Goal: Task Accomplishment & Management: Complete application form

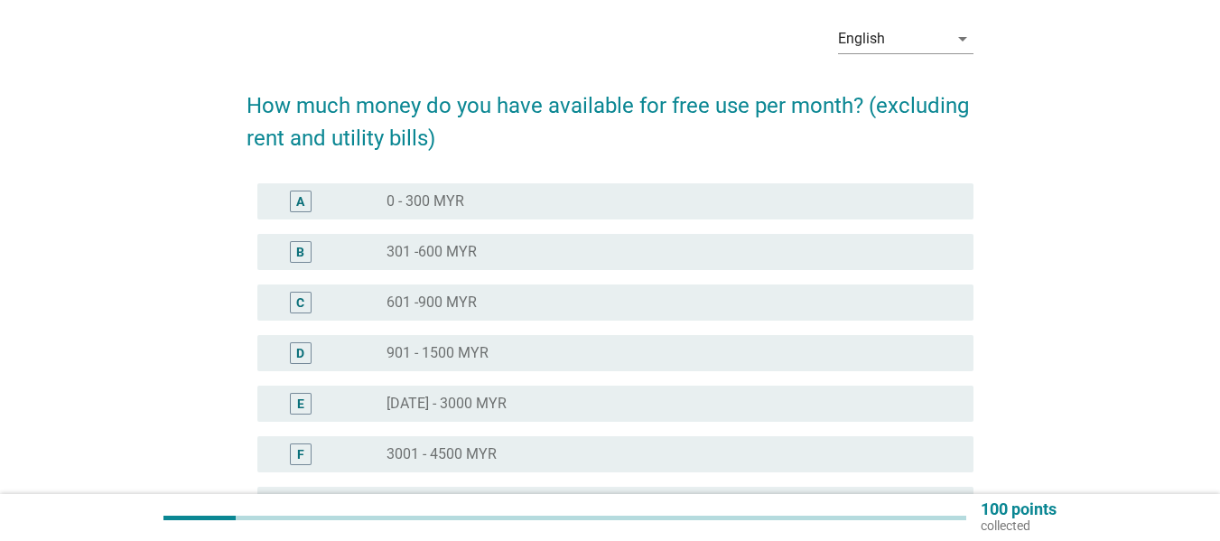
scroll to position [90, 0]
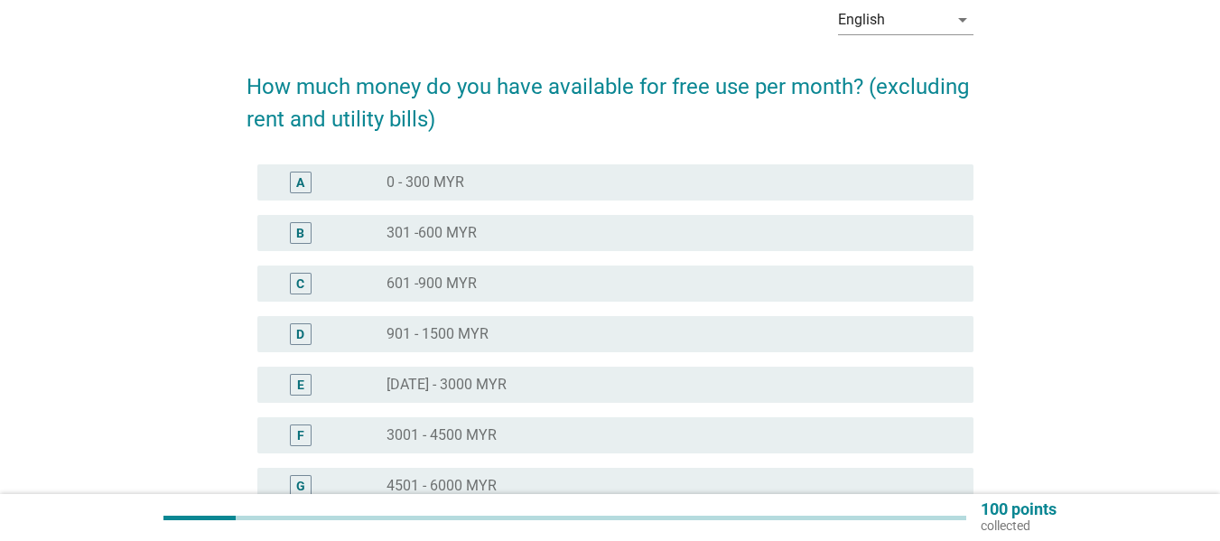
click at [481, 286] on div "radio_button_unchecked 601 -900 MYR" at bounding box center [666, 284] width 558 height 18
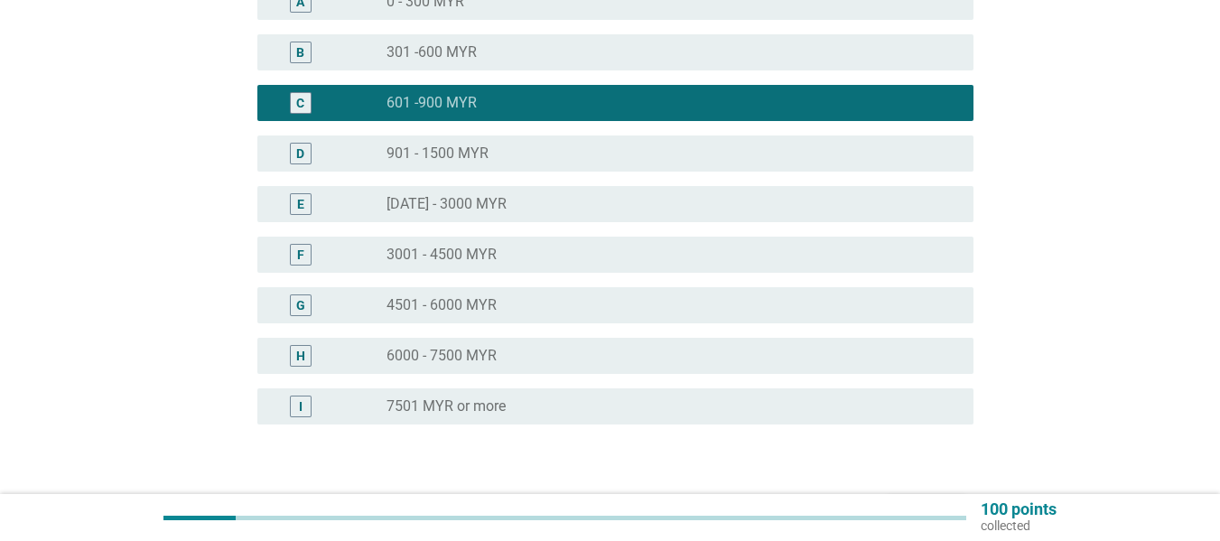
click at [593, 154] on div "radio_button_unchecked 901 - 1500 MYR" at bounding box center [666, 154] width 558 height 18
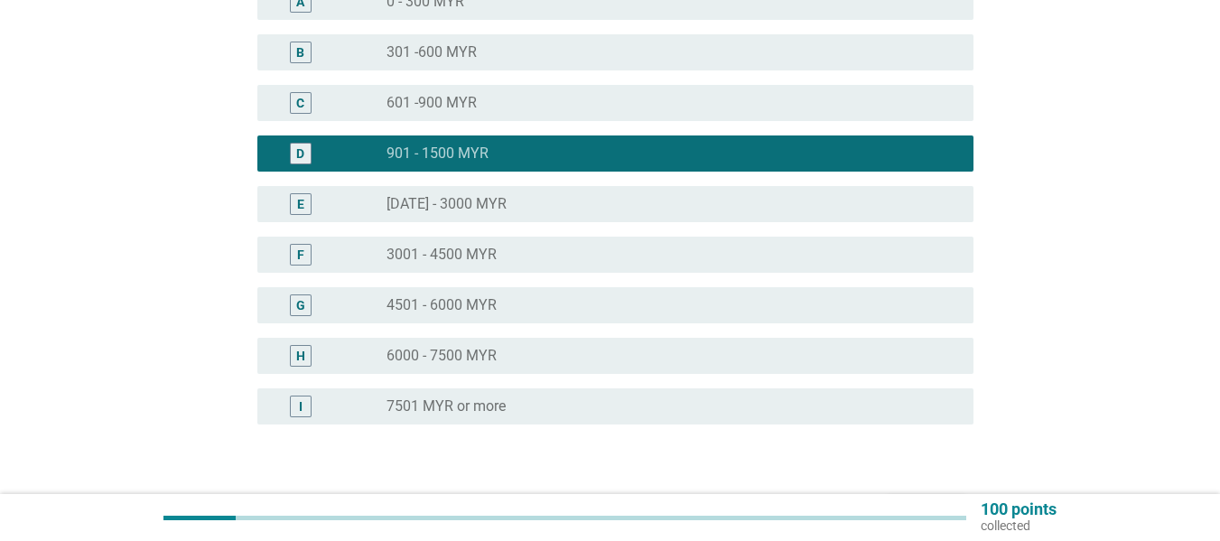
scroll to position [361, 0]
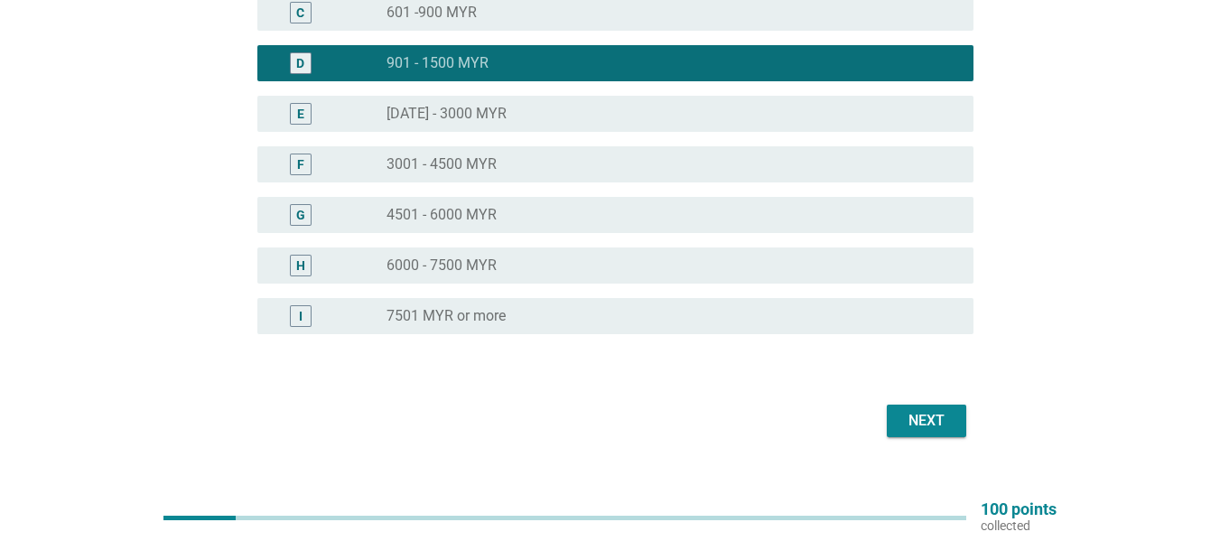
click at [964, 425] on button "Next" at bounding box center [926, 421] width 79 height 33
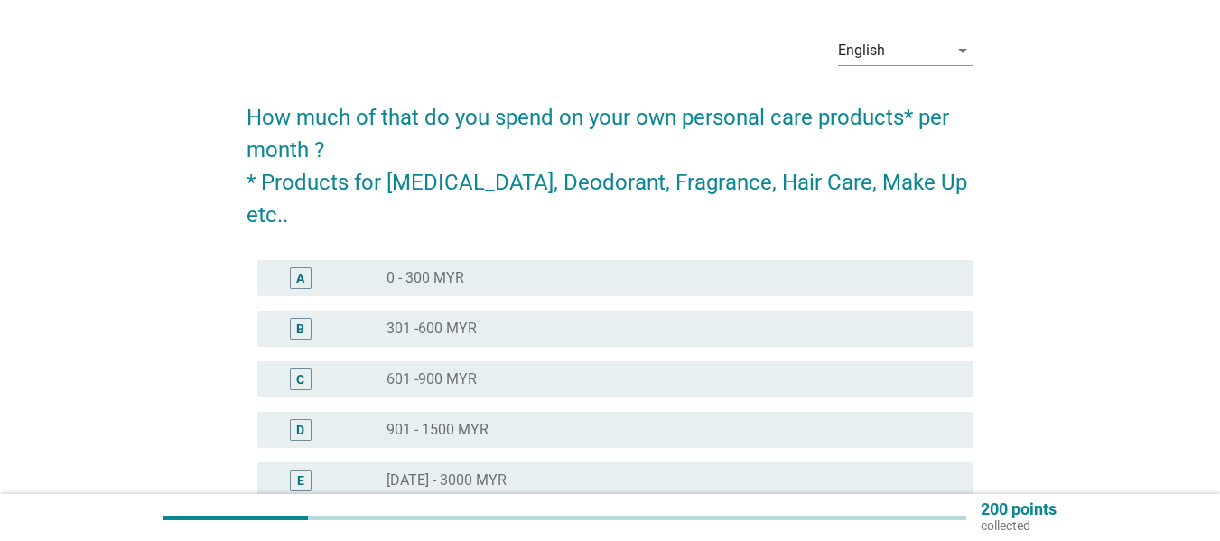
scroll to position [90, 0]
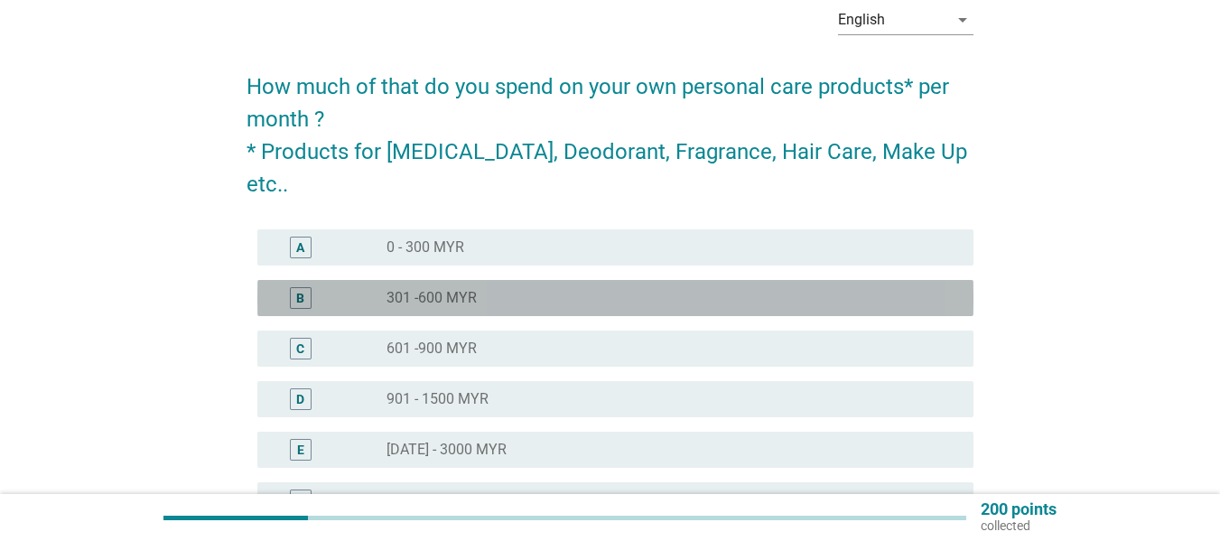
click at [518, 289] on div "radio_button_unchecked 301 -600 MYR" at bounding box center [666, 298] width 558 height 18
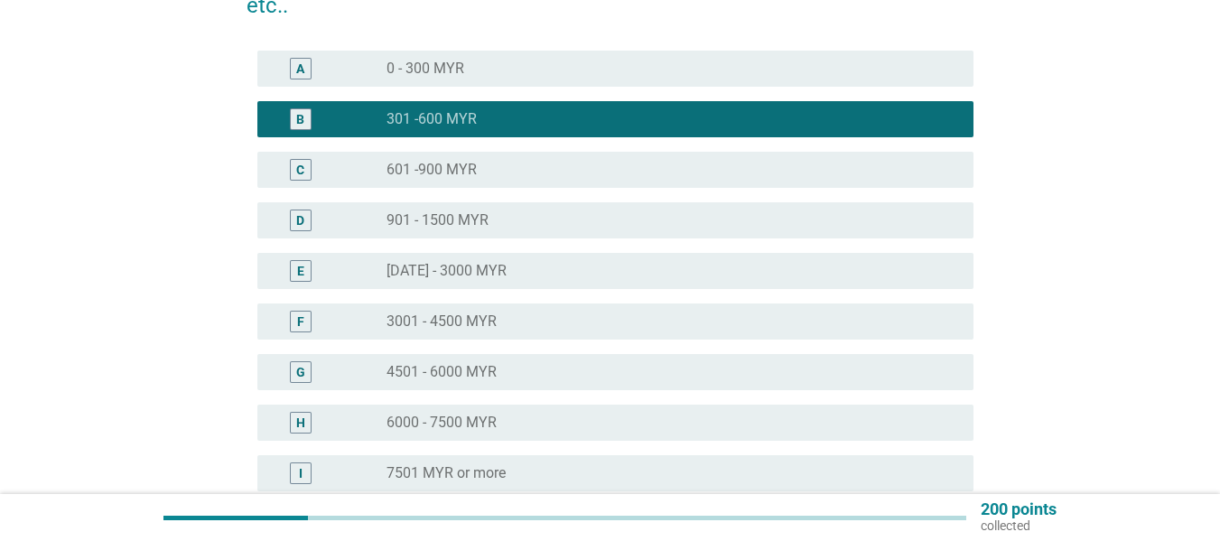
scroll to position [424, 0]
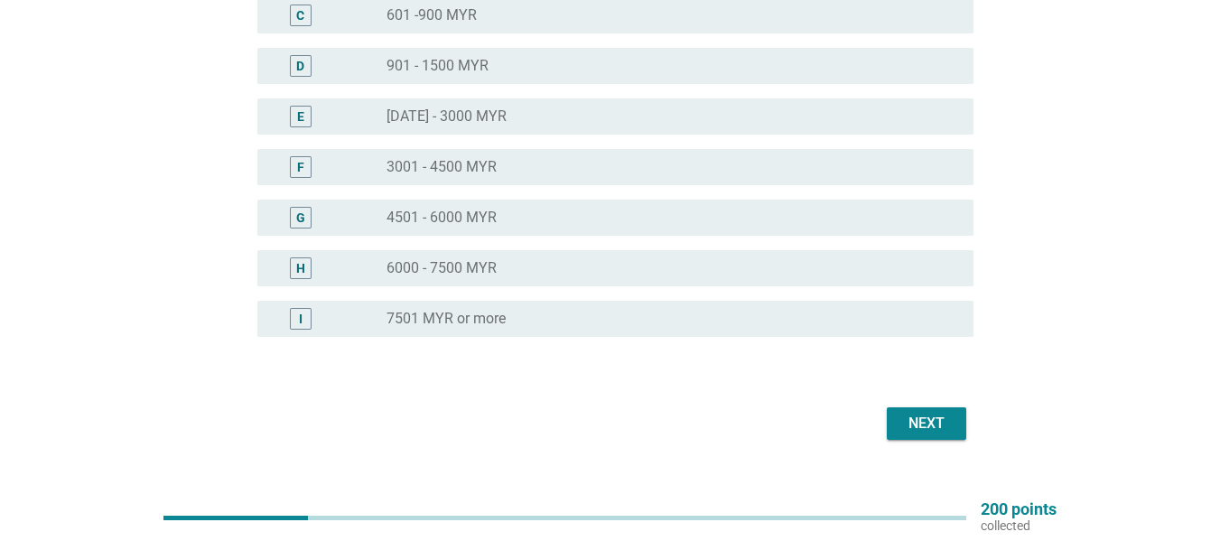
click at [942, 413] on div "Next" at bounding box center [926, 424] width 51 height 22
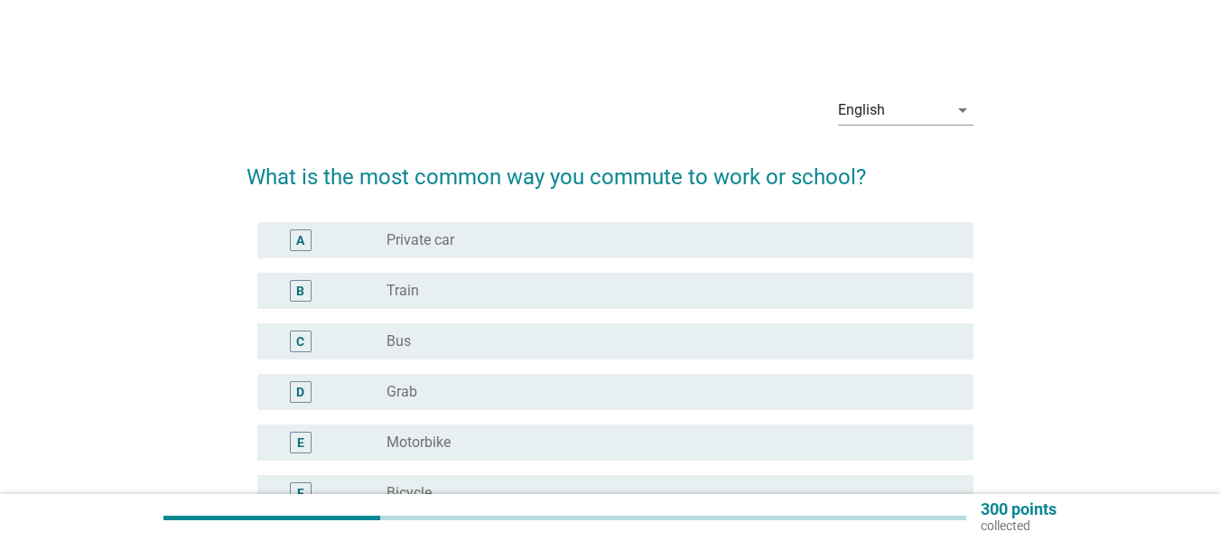
click at [582, 232] on div "radio_button_unchecked Private car" at bounding box center [666, 240] width 558 height 18
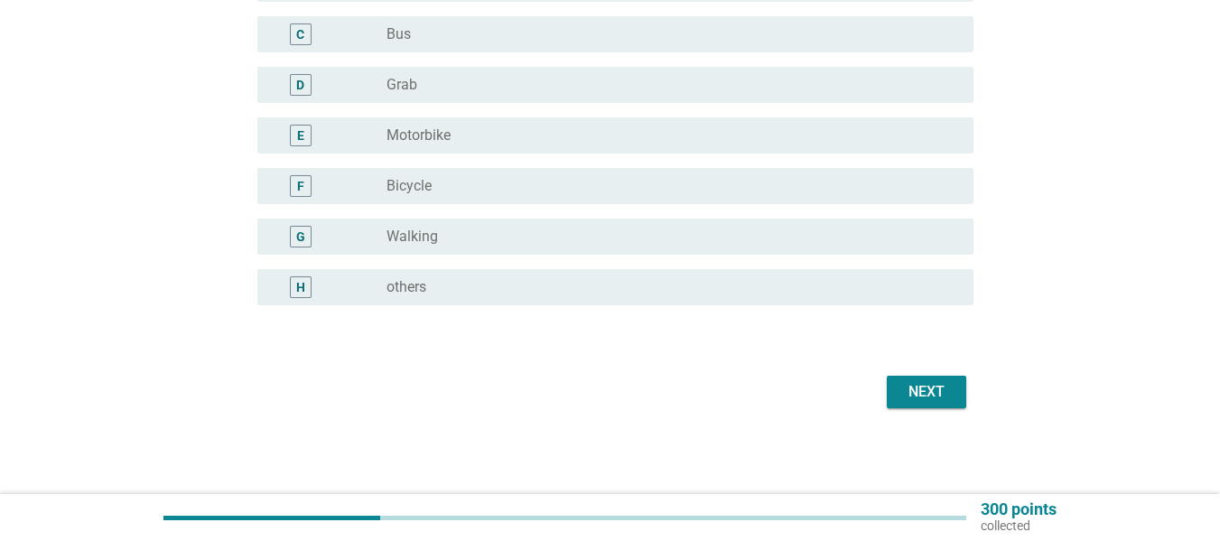
scroll to position [308, 0]
click at [956, 397] on button "Next" at bounding box center [926, 391] width 79 height 33
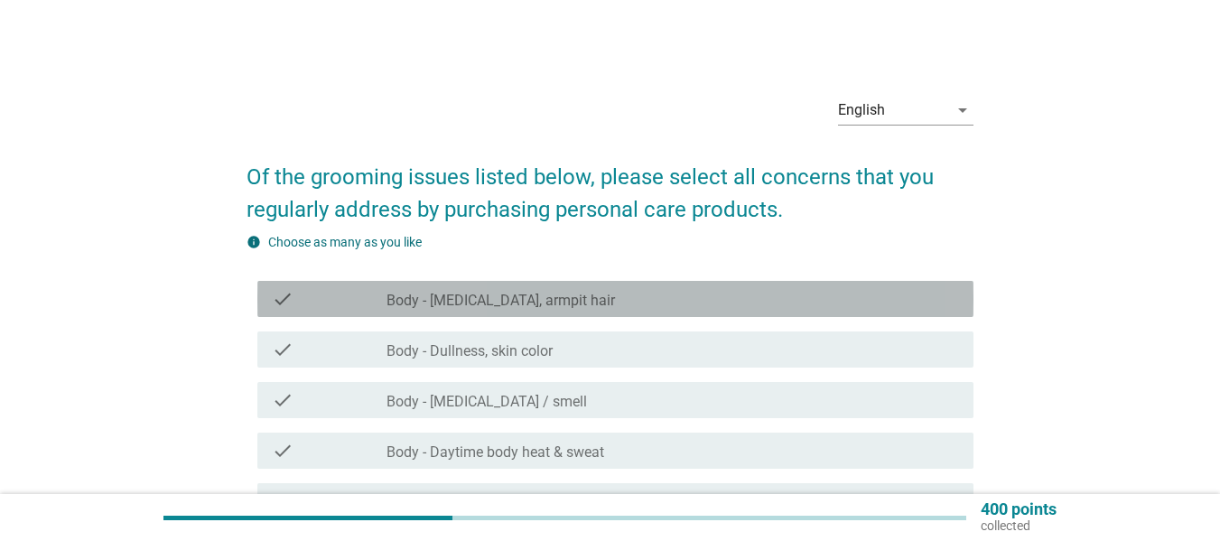
click at [648, 294] on div "check_box_outline_blank Body - [MEDICAL_DATA], armpit hair" at bounding box center [673, 299] width 573 height 22
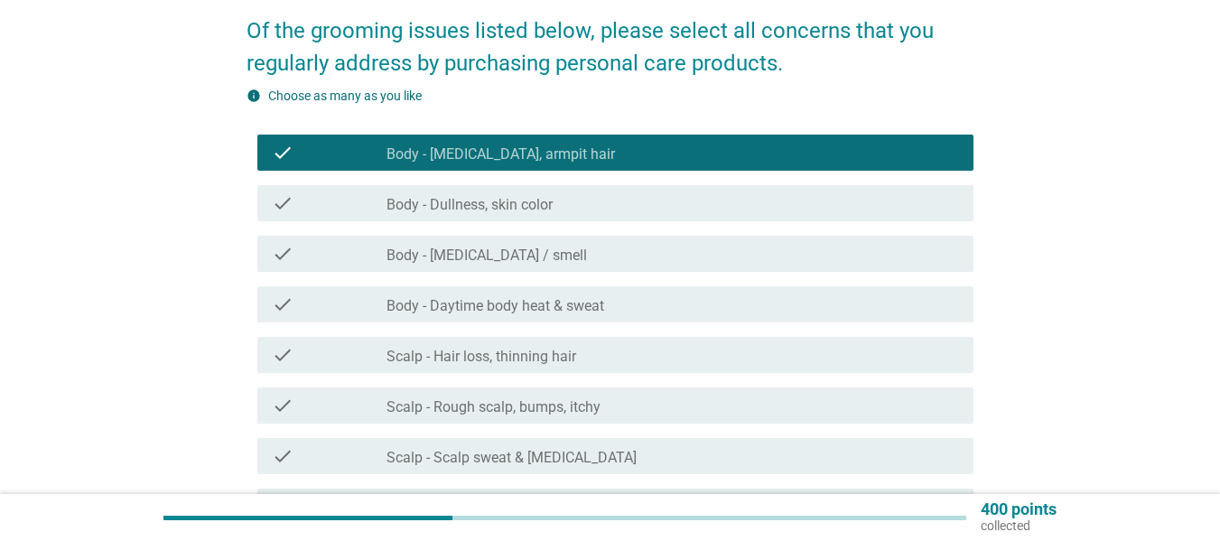
scroll to position [181, 0]
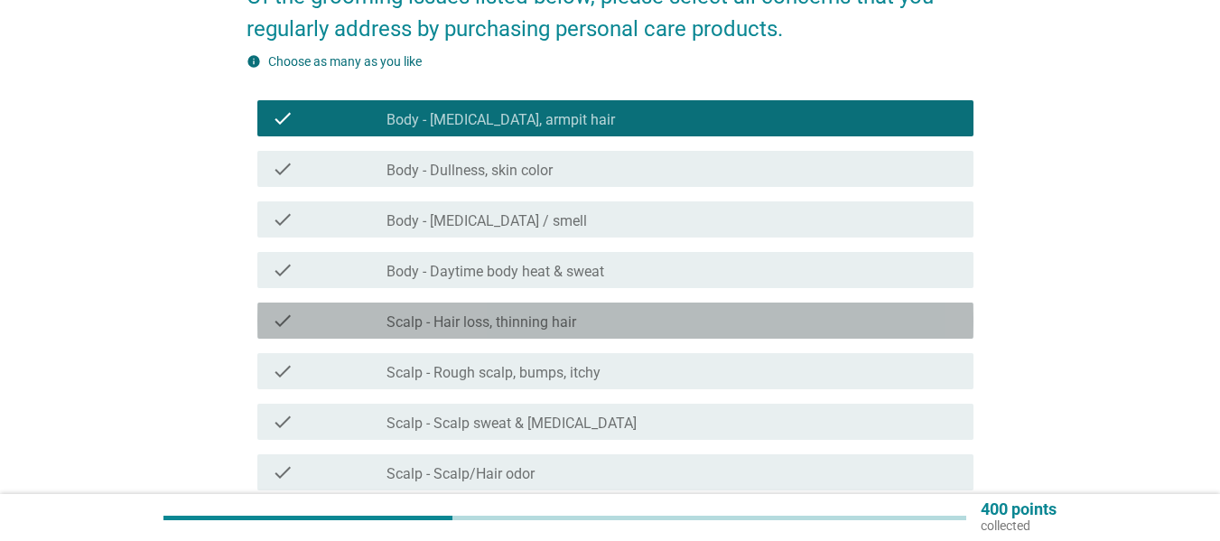
click at [643, 318] on div "check_box_outline_blank Scalp - Hair loss, thinning hair" at bounding box center [673, 321] width 573 height 22
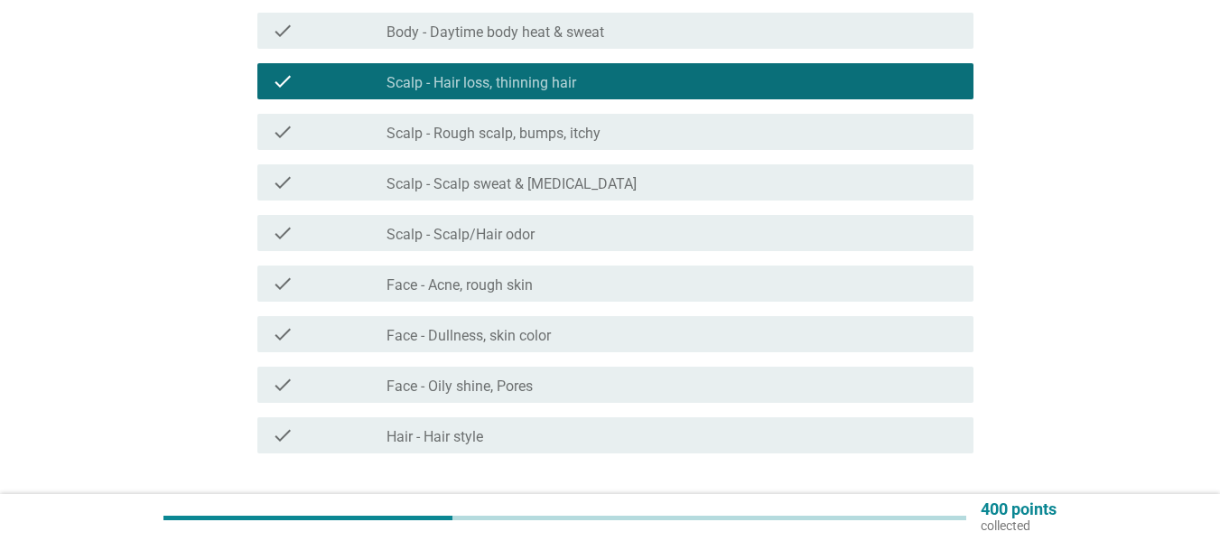
scroll to position [452, 0]
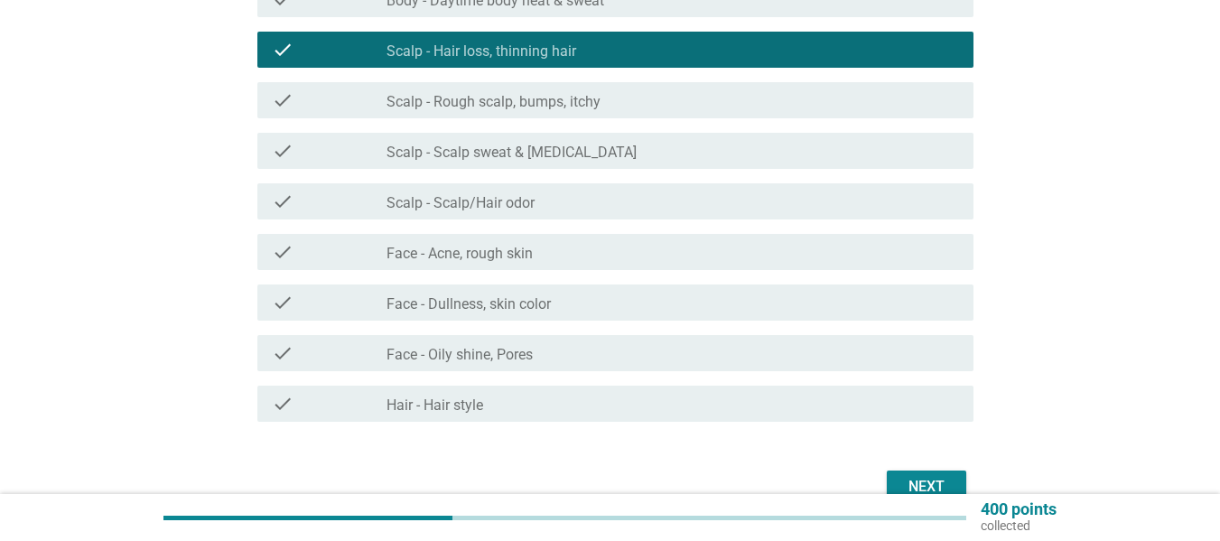
click at [482, 353] on label "Face - Oily shine, Pores" at bounding box center [460, 355] width 146 height 18
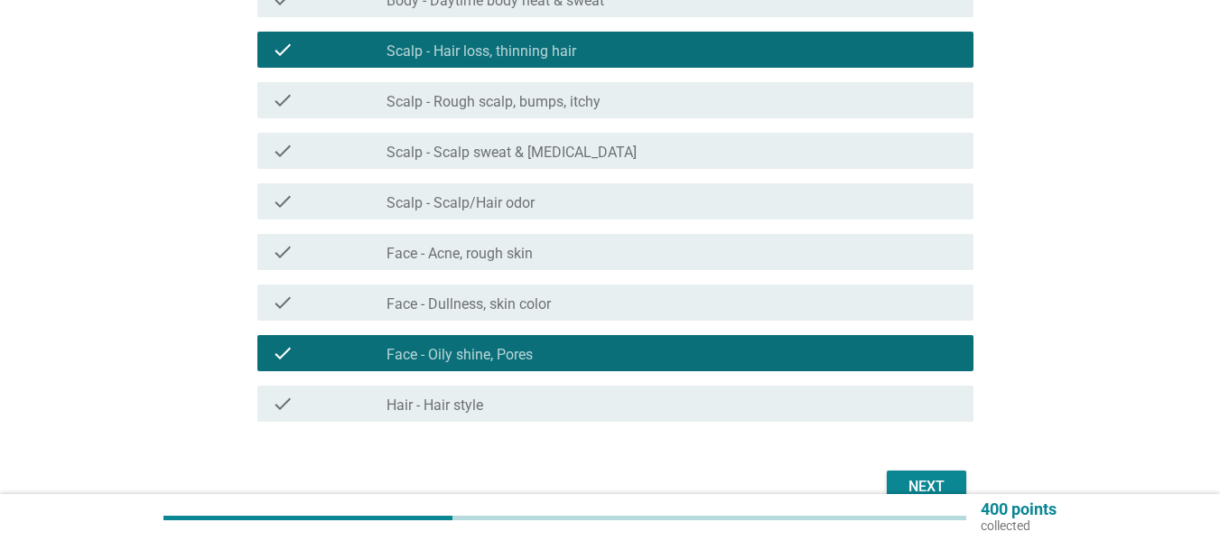
click at [424, 220] on div "check check_box_outline_blank Scalp - Scalp/Hair odor" at bounding box center [610, 201] width 727 height 51
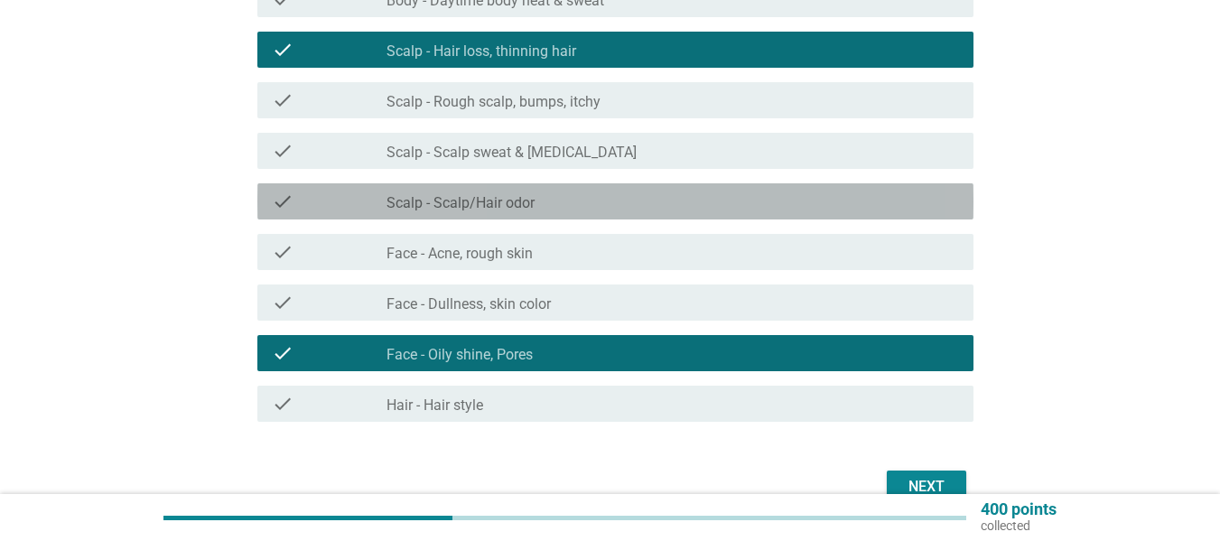
click at [433, 212] on div "check check_box_outline_blank Scalp - Scalp/Hair odor" at bounding box center [615, 201] width 716 height 36
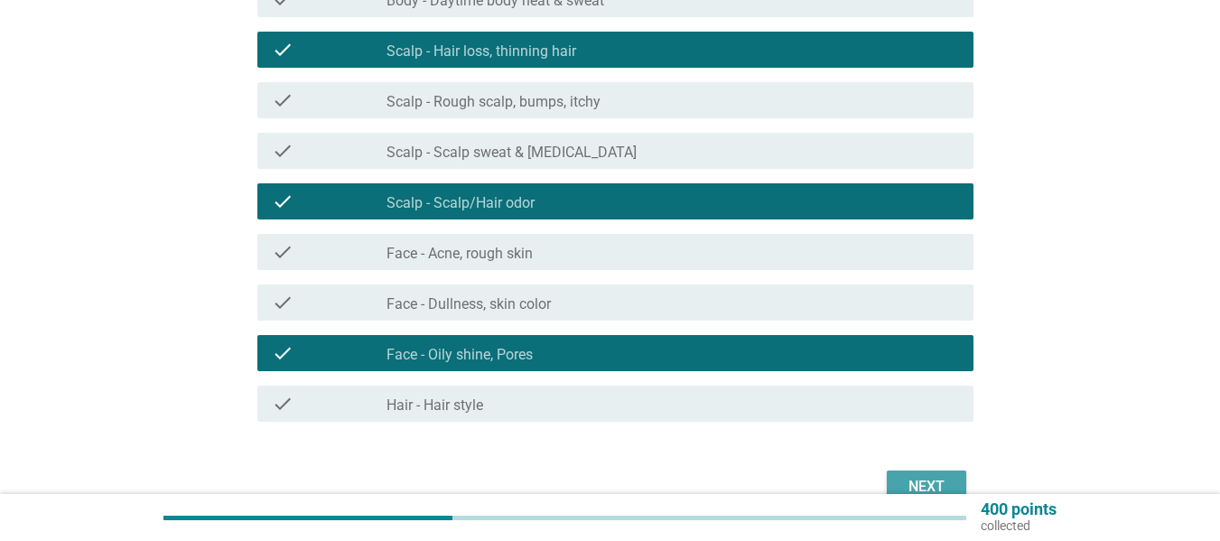
click at [925, 488] on div "Next" at bounding box center [926, 487] width 51 height 22
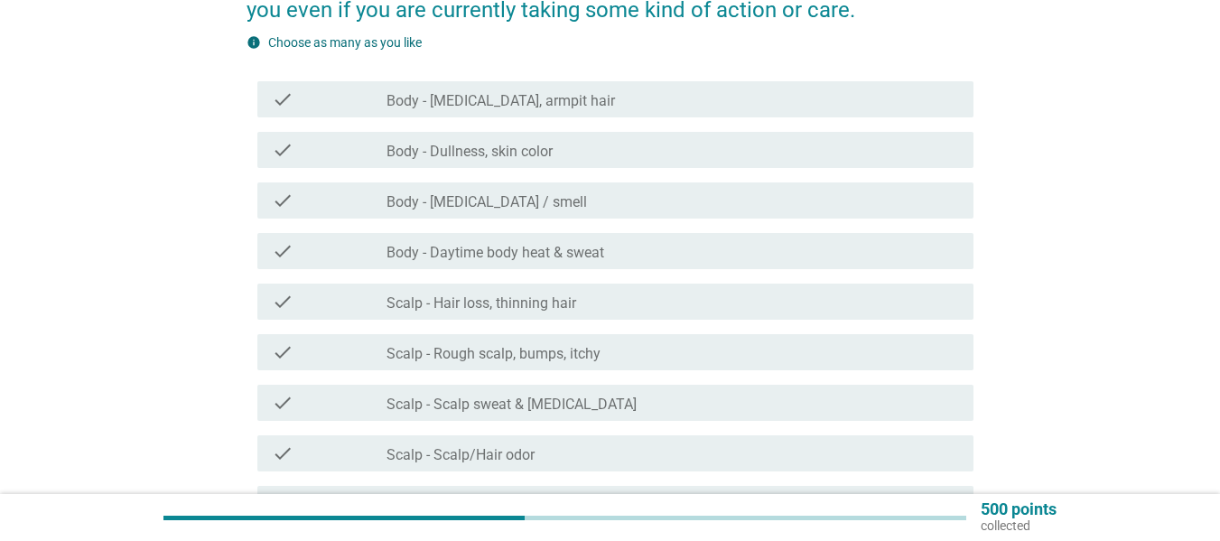
scroll to position [90, 0]
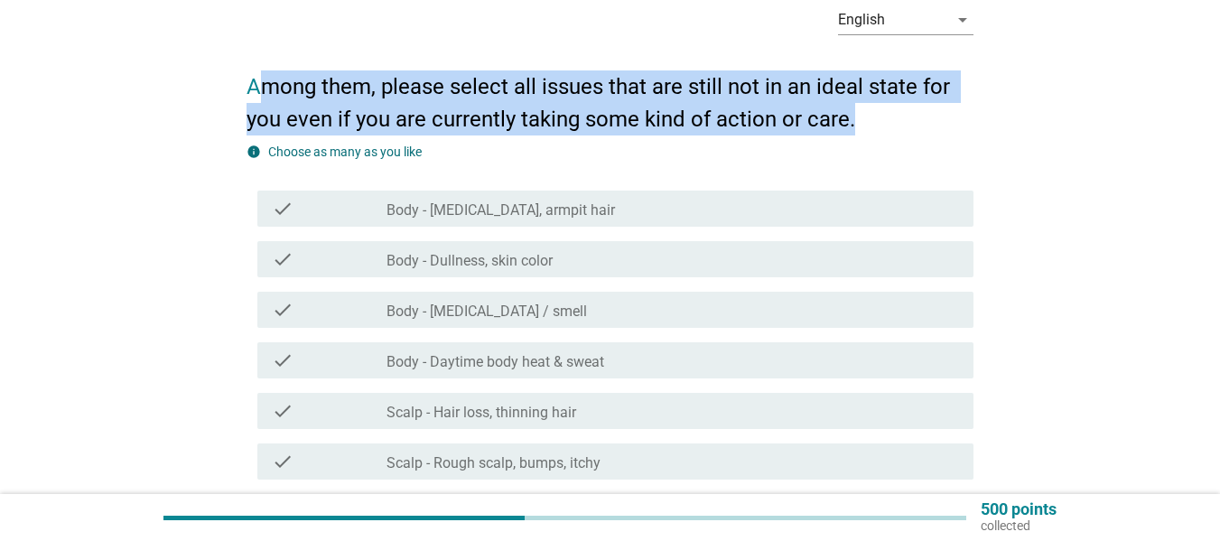
drag, startPoint x: 292, startPoint y: 87, endPoint x: 930, endPoint y: 104, distance: 638.8
click at [930, 104] on h2 "Among them, please select all issues that are still not in an ideal state for y…" at bounding box center [610, 93] width 727 height 83
click at [922, 107] on h2 "Among them, please select all issues that are still not in an ideal state for y…" at bounding box center [610, 93] width 727 height 83
drag, startPoint x: 924, startPoint y: 107, endPoint x: 246, endPoint y: 90, distance: 678.5
click at [246, 90] on div "English arrow_drop_down Among them, please select all issues that are still not…" at bounding box center [610, 431] width 756 height 908
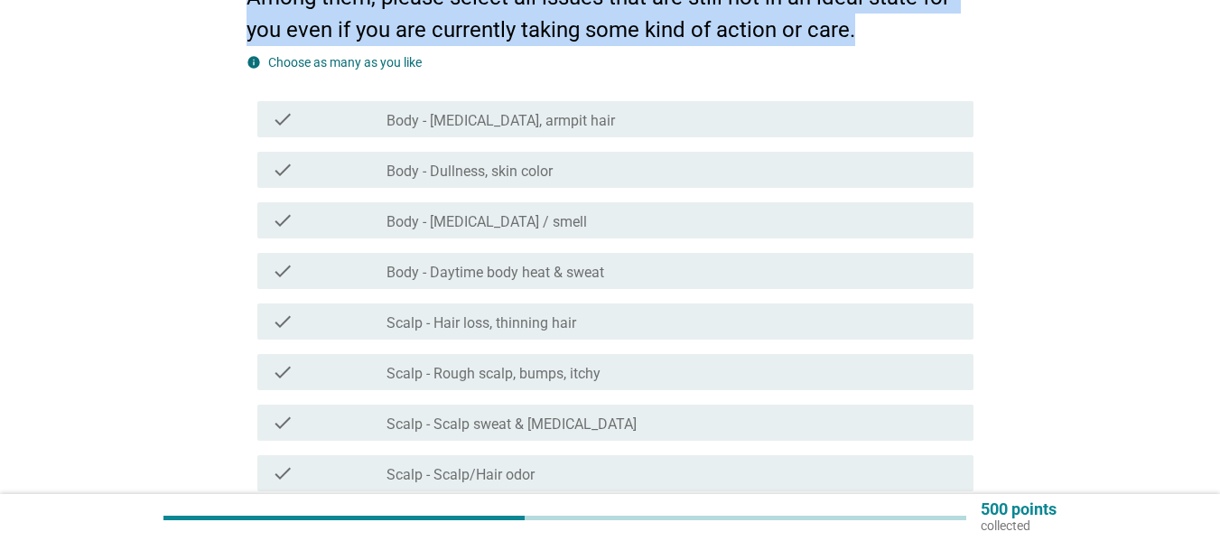
scroll to position [181, 0]
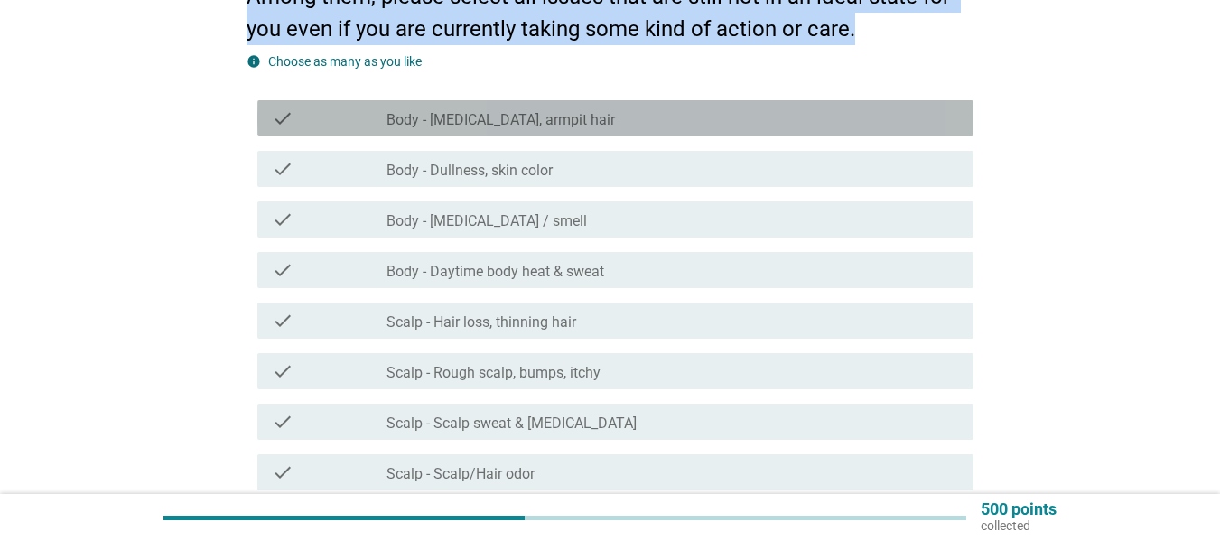
click at [515, 120] on label "Body - [MEDICAL_DATA], armpit hair" at bounding box center [501, 120] width 229 height 18
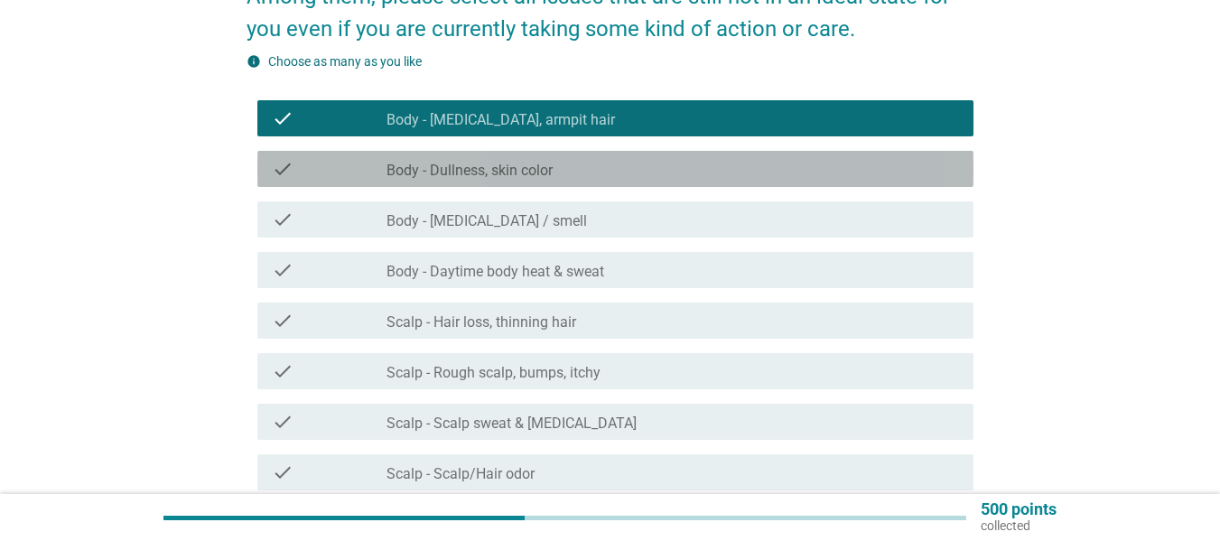
click at [502, 159] on div "check_box_outline_blank Body - Dullness, skin color" at bounding box center [673, 169] width 573 height 22
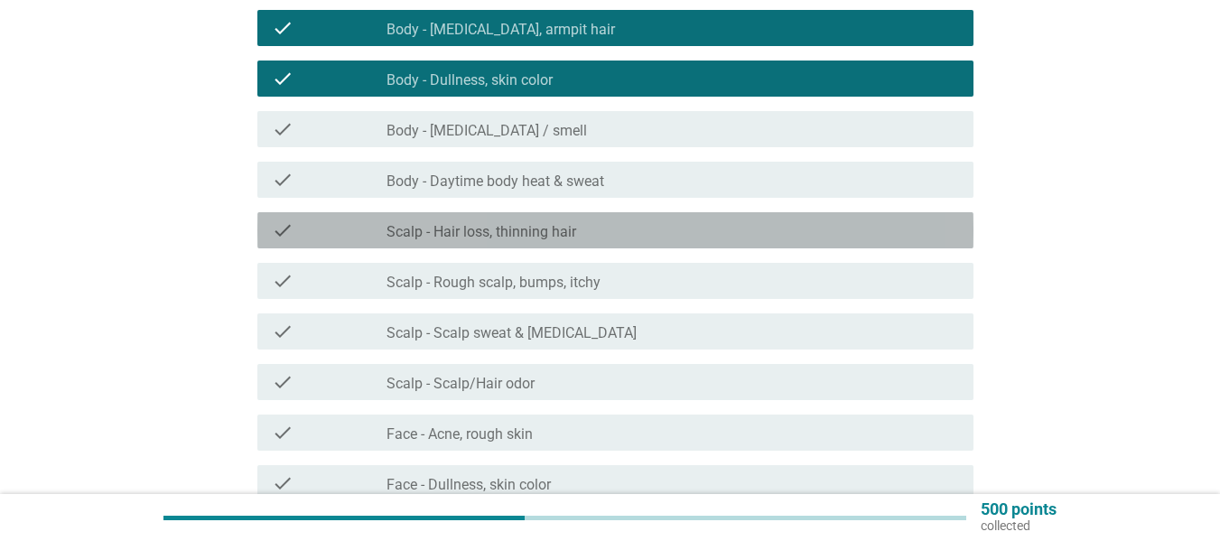
click at [507, 223] on label "Scalp - Hair loss, thinning hair" at bounding box center [482, 232] width 190 height 18
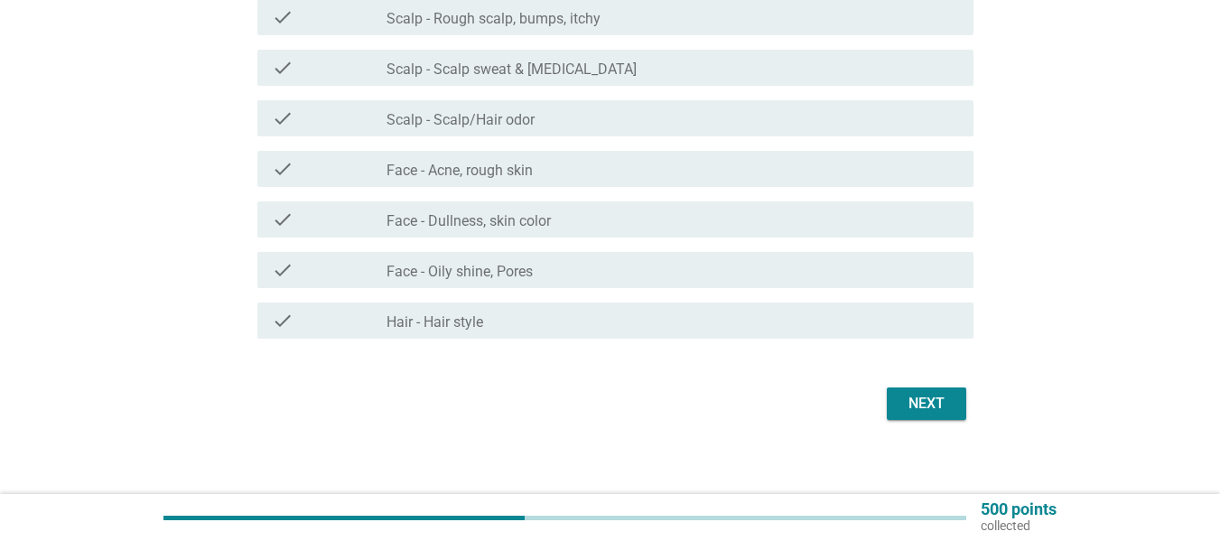
scroll to position [542, 0]
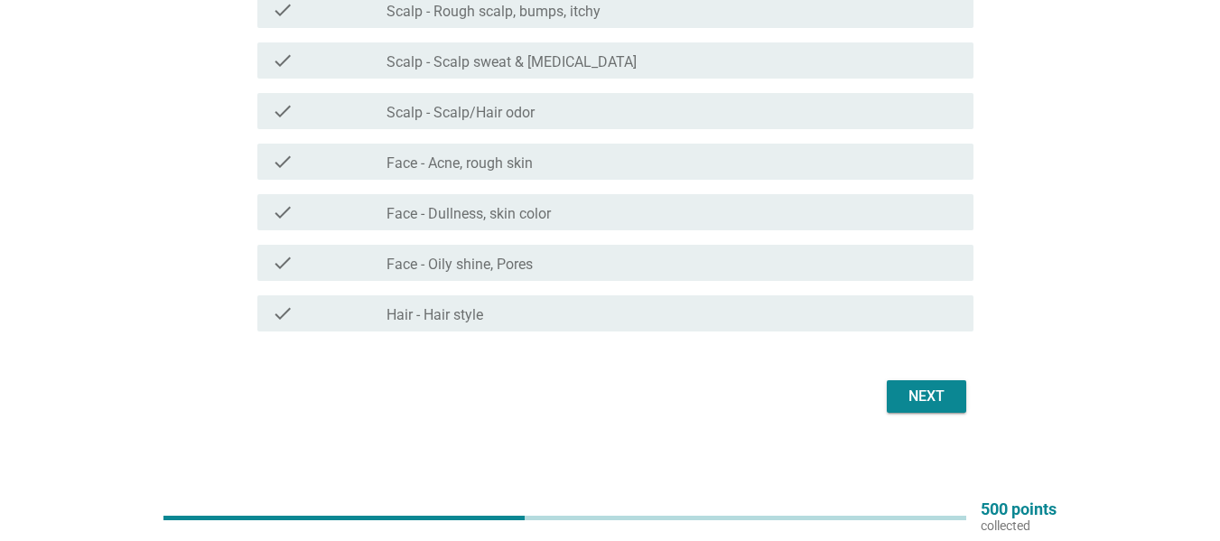
click at [552, 259] on div "check_box_outline_blank Face - Oily shine, Pores" at bounding box center [673, 263] width 573 height 22
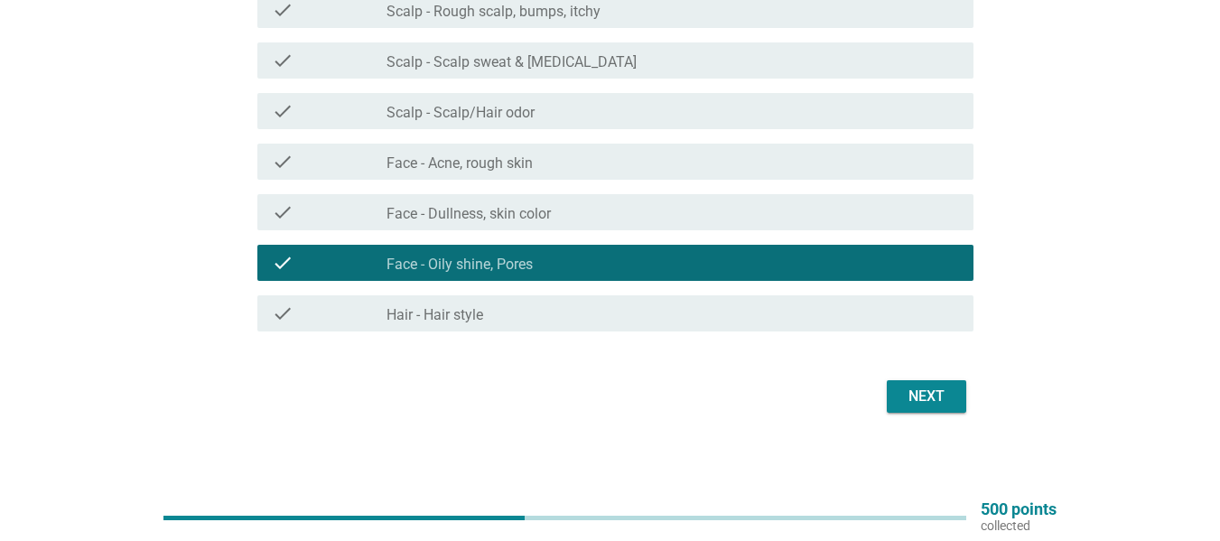
click at [952, 399] on button "Next" at bounding box center [926, 396] width 79 height 33
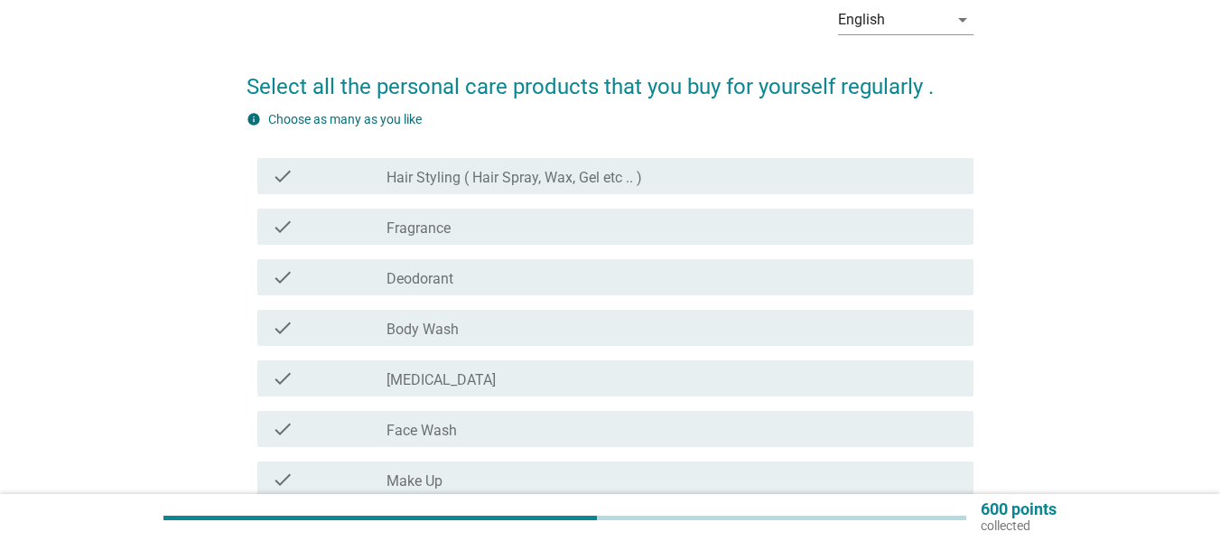
scroll to position [181, 0]
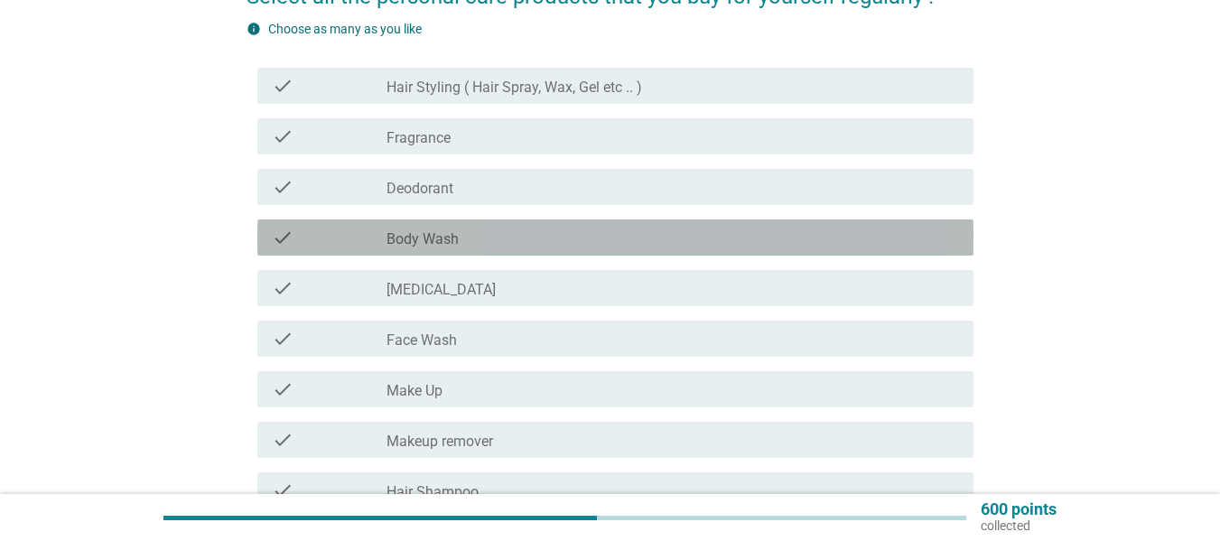
click at [569, 229] on div "check_box_outline_blank Body Wash" at bounding box center [673, 238] width 573 height 22
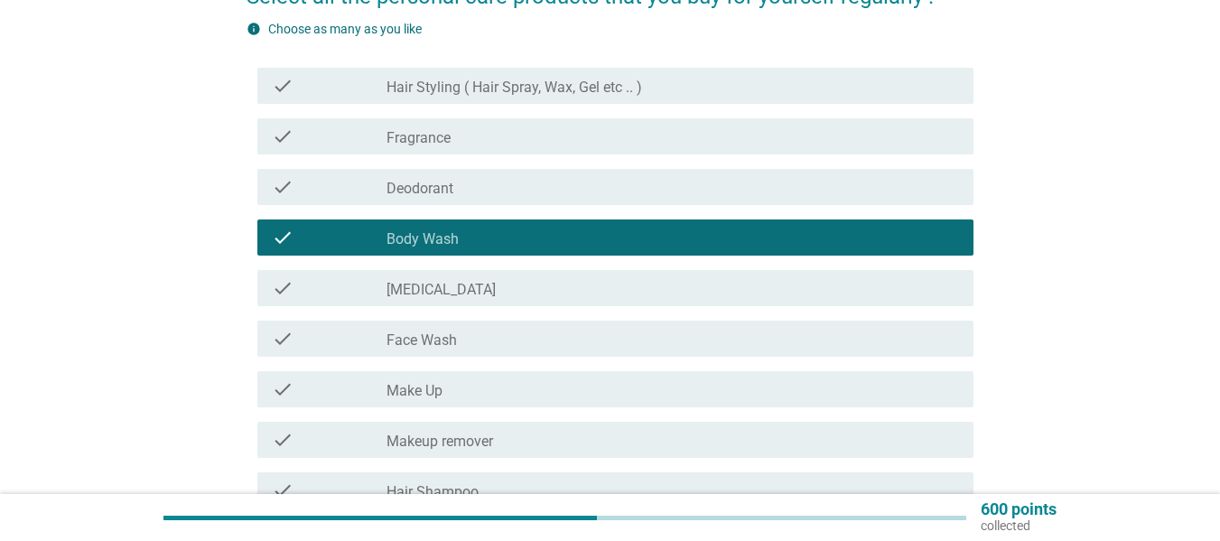
click at [574, 285] on div "check_box_outline_blank [MEDICAL_DATA]" at bounding box center [673, 288] width 573 height 22
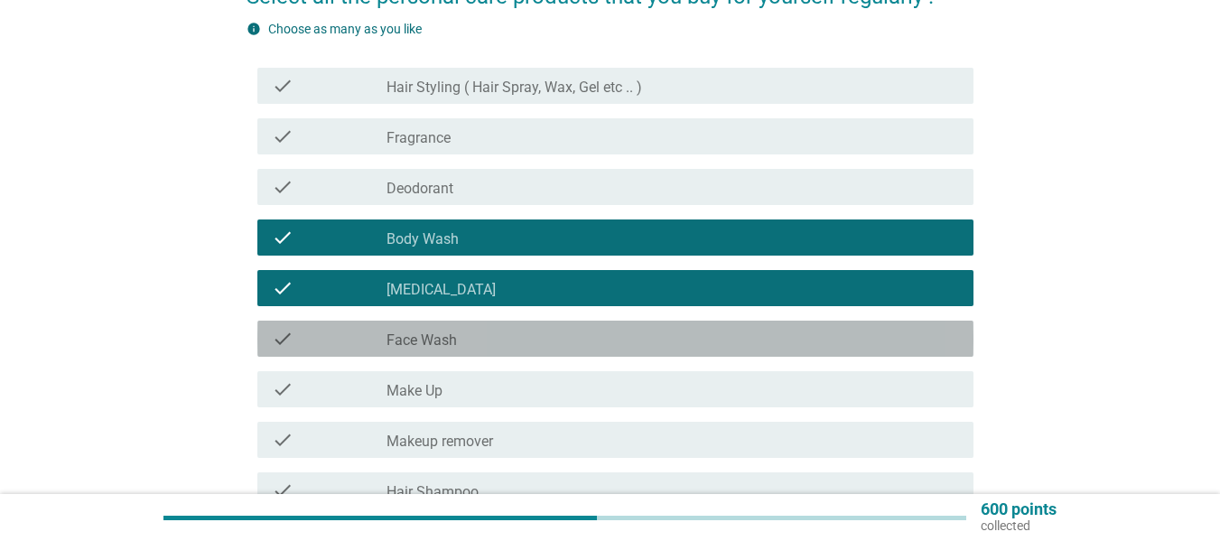
click at [555, 334] on div "check_box_outline_blank Face Wash" at bounding box center [673, 339] width 573 height 22
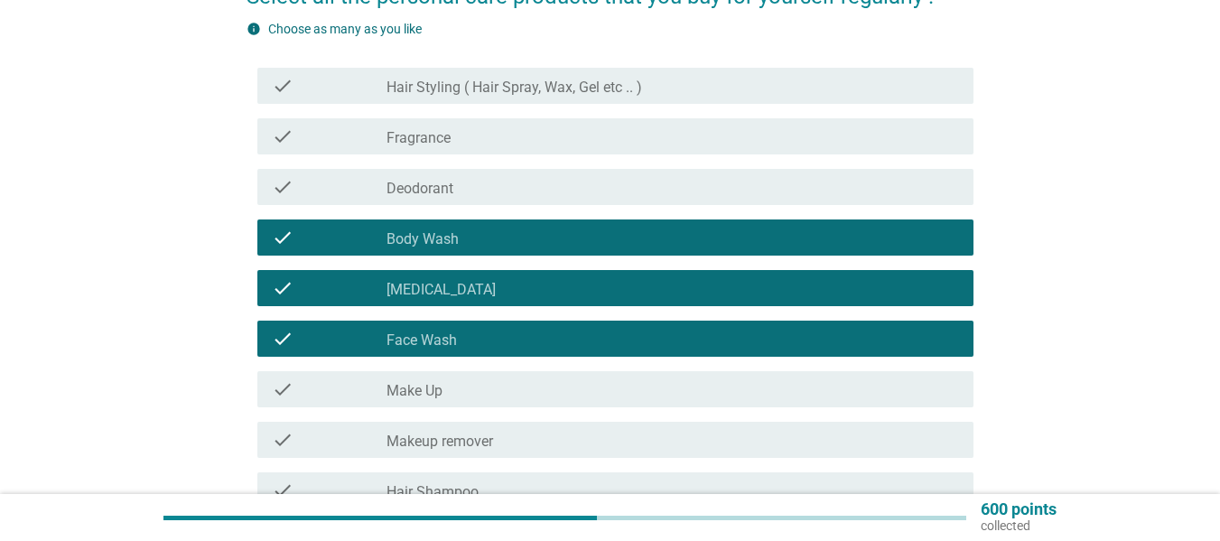
click at [571, 382] on div "check_box_outline_blank Make Up" at bounding box center [673, 389] width 573 height 22
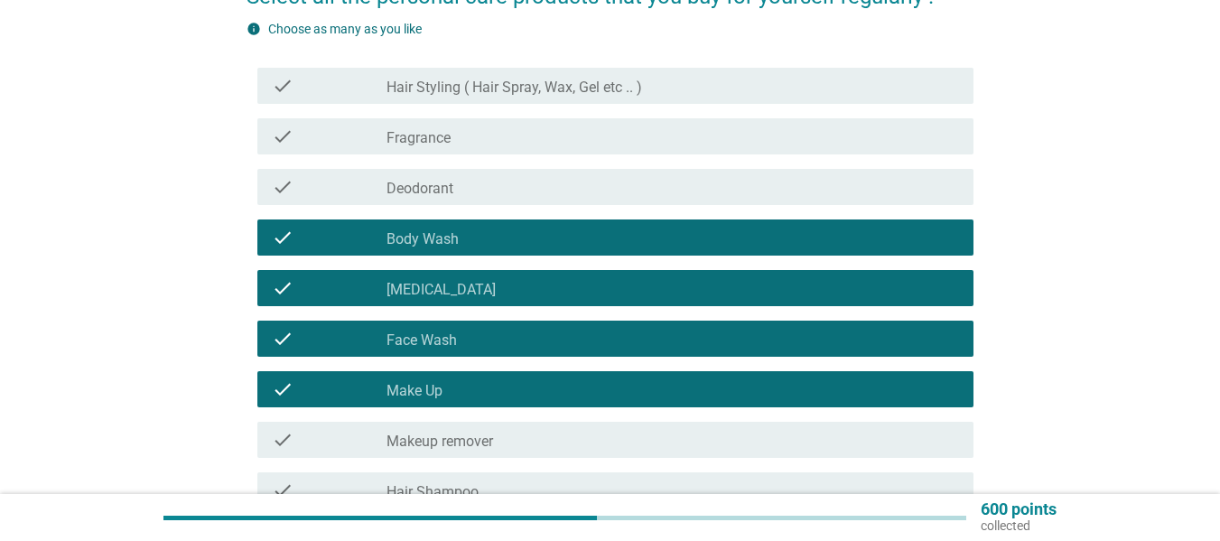
scroll to position [271, 0]
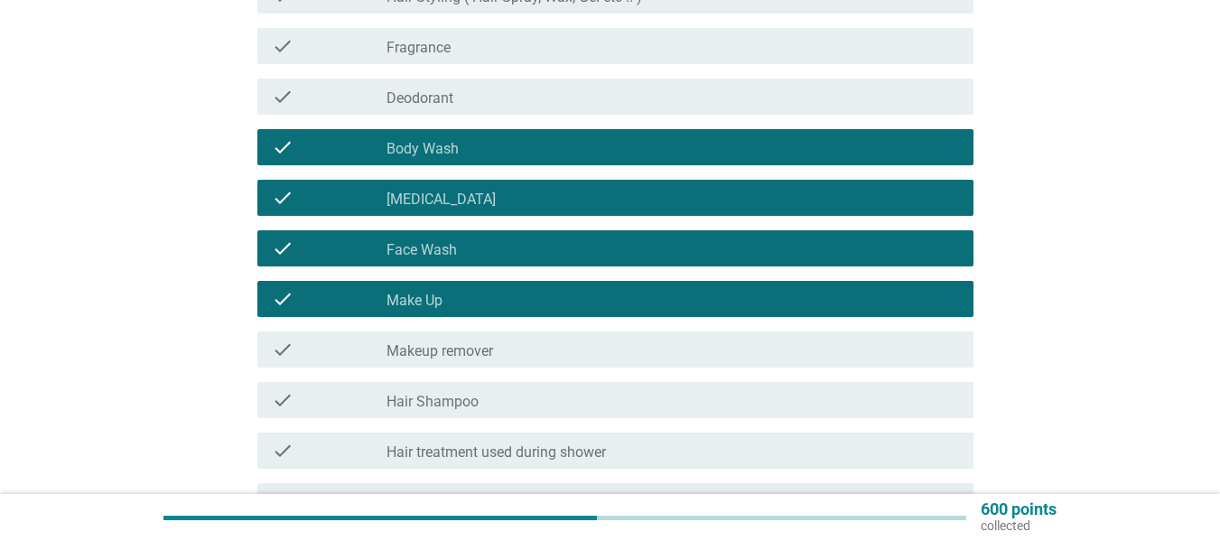
click at [593, 350] on div "check_box_outline_blank Makeup remover" at bounding box center [673, 350] width 573 height 22
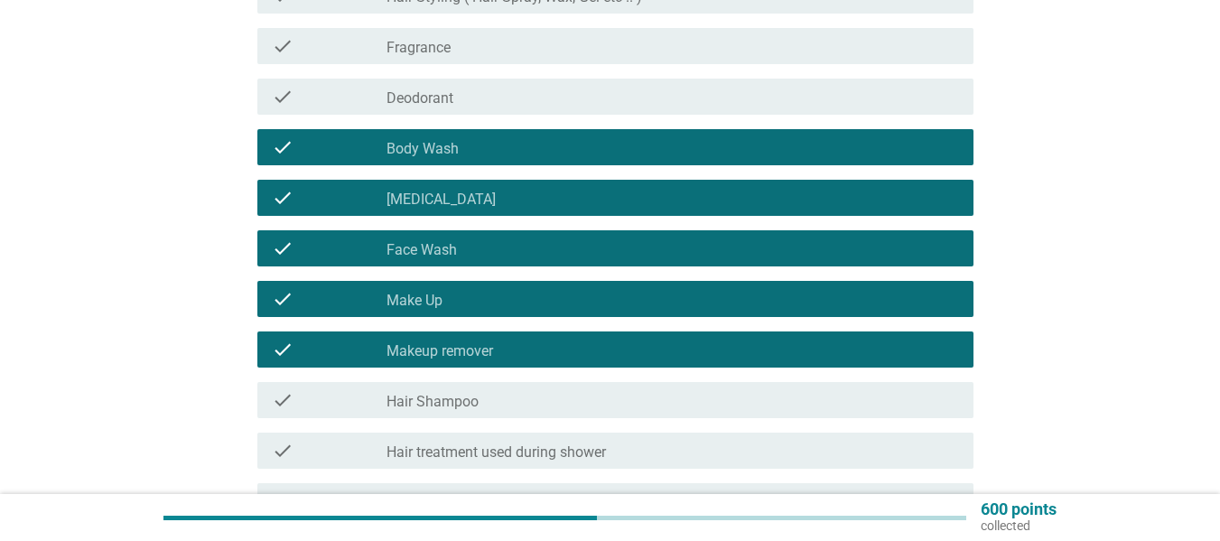
click at [580, 402] on div "check_box_outline_blank Hair Shampoo" at bounding box center [673, 400] width 573 height 22
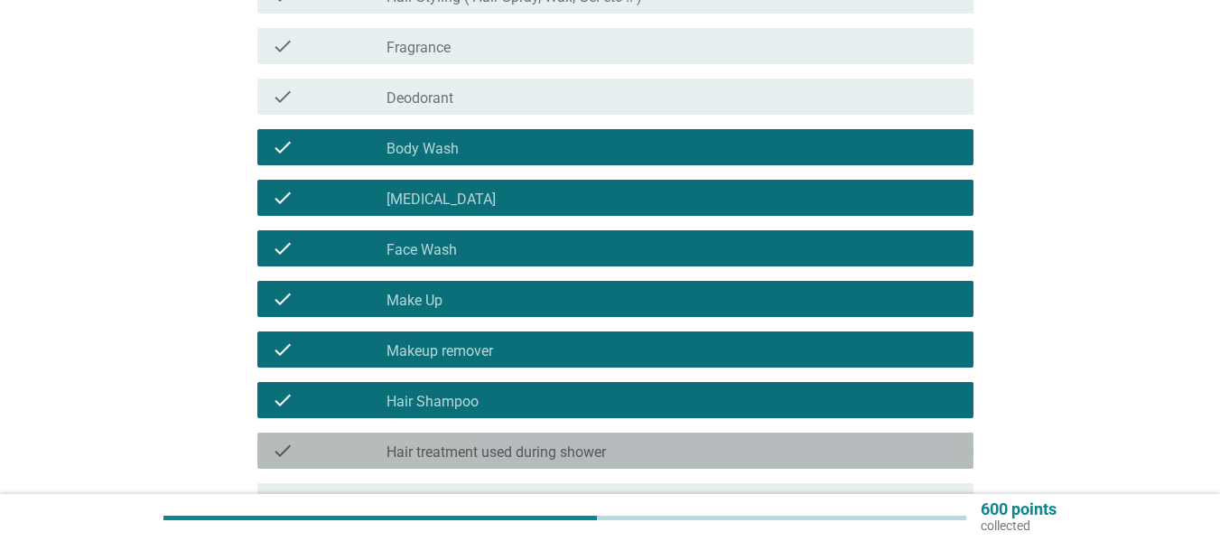
click at [584, 454] on label "Hair treatment used during shower" at bounding box center [496, 452] width 219 height 18
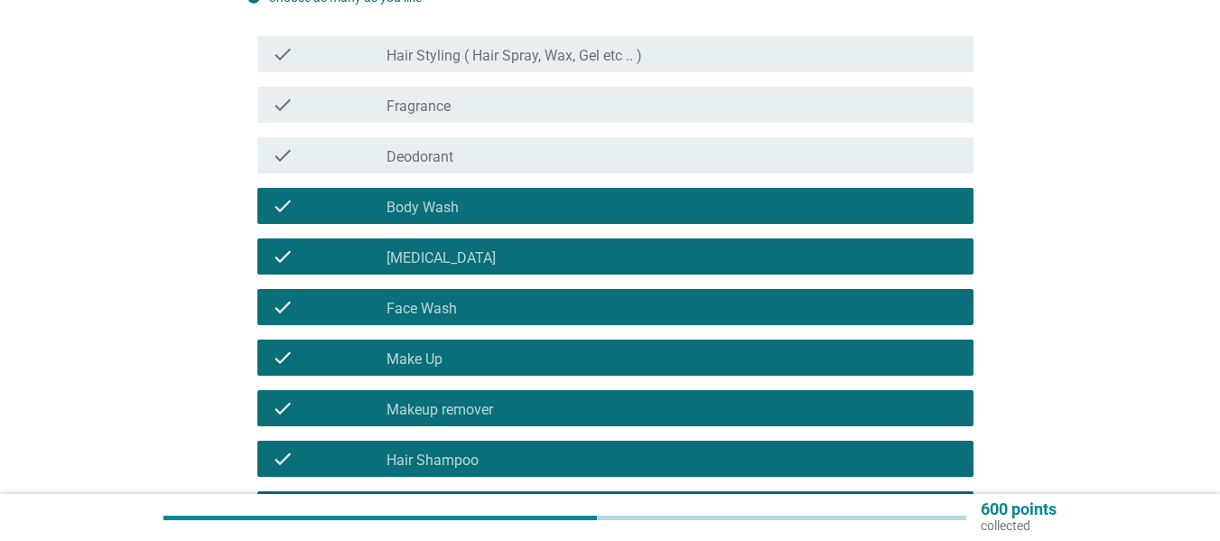
scroll to position [181, 0]
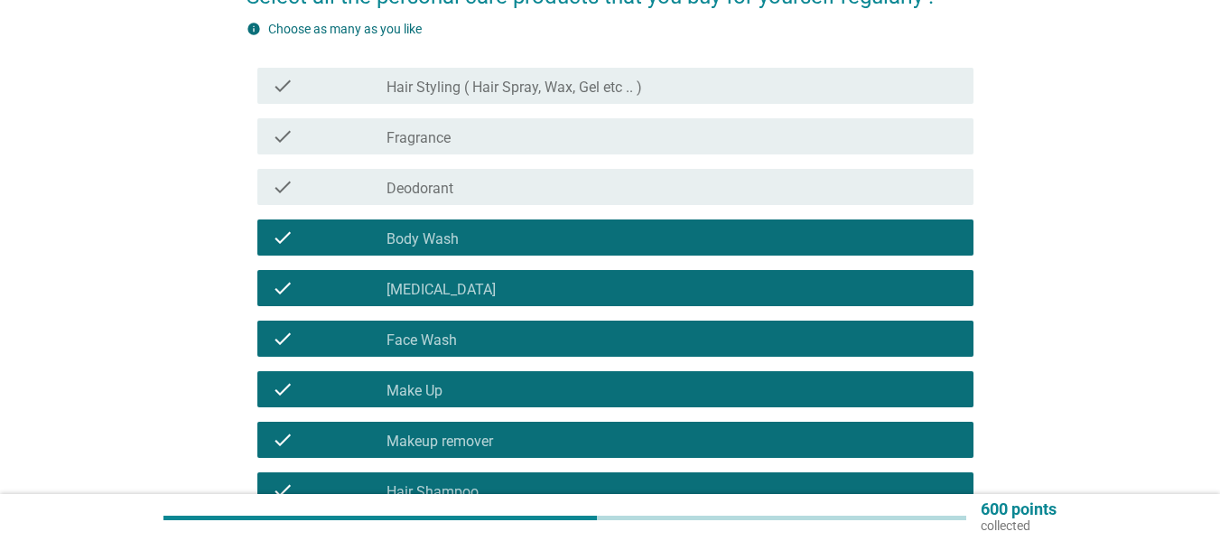
click at [514, 133] on div "check_box_outline_blank Fragrance" at bounding box center [673, 137] width 573 height 22
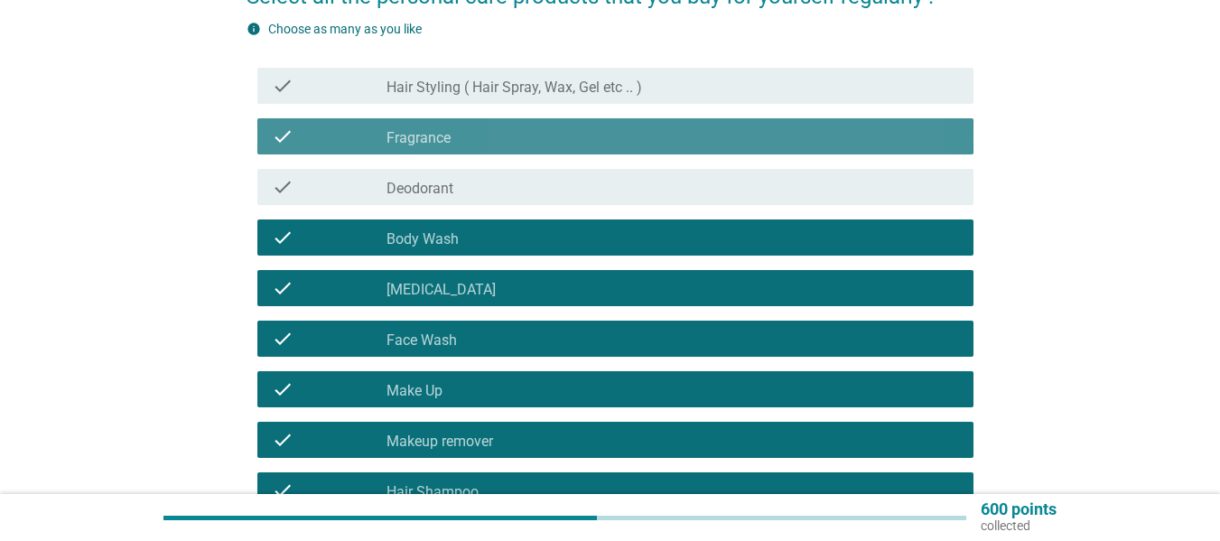
click at [514, 133] on div "check_box_outline_blank Fragrance" at bounding box center [673, 137] width 573 height 22
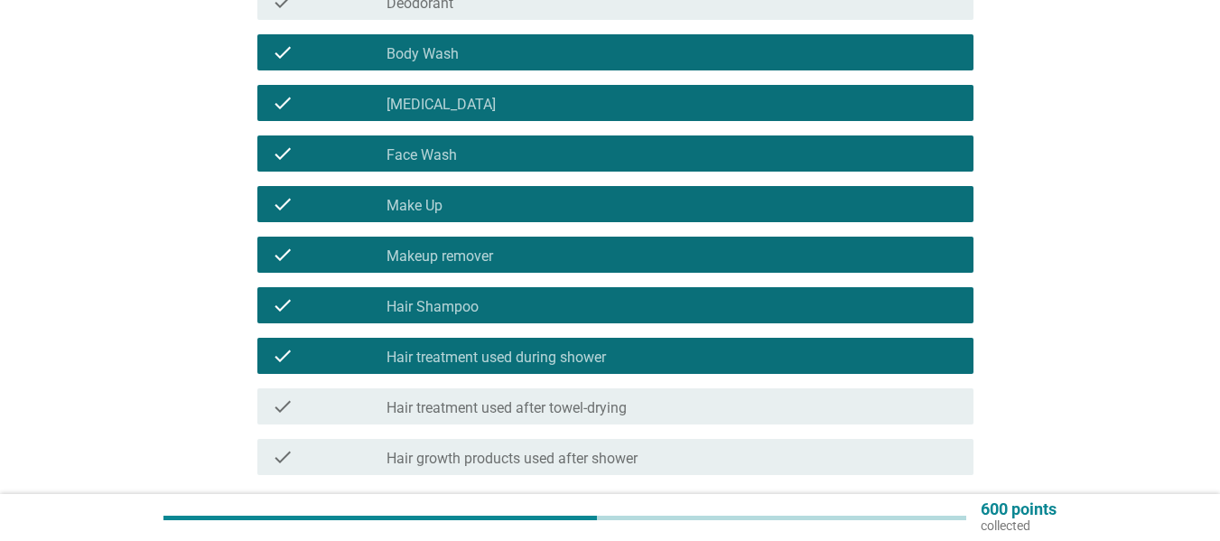
scroll to position [515, 0]
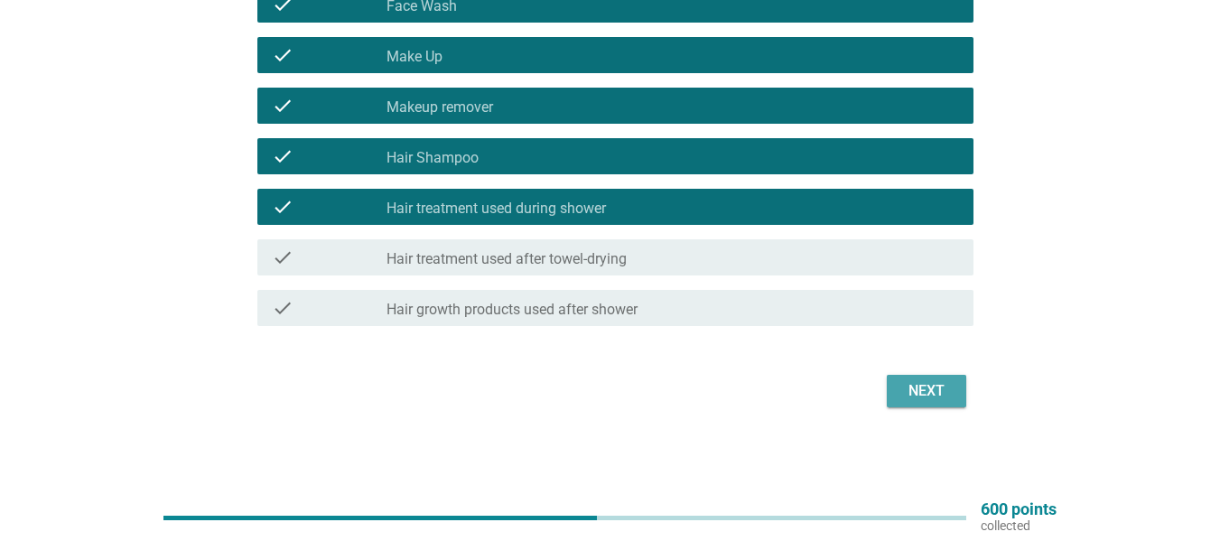
click at [955, 398] on button "Next" at bounding box center [926, 391] width 79 height 33
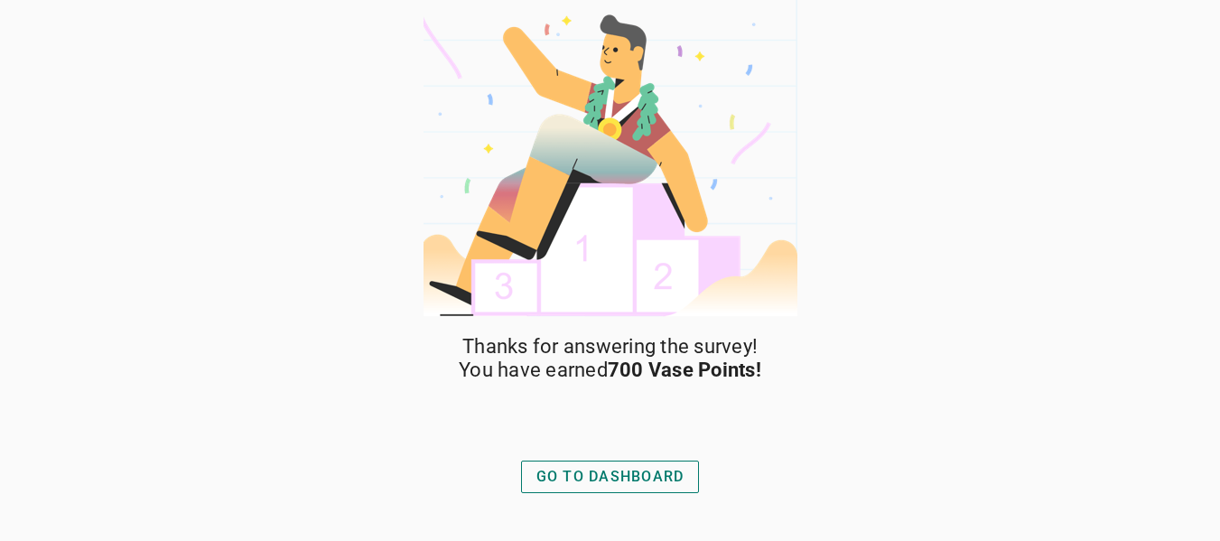
click at [648, 471] on div "GO TO DASHBOARD" at bounding box center [611, 477] width 148 height 22
